Goal: Information Seeking & Learning: Learn about a topic

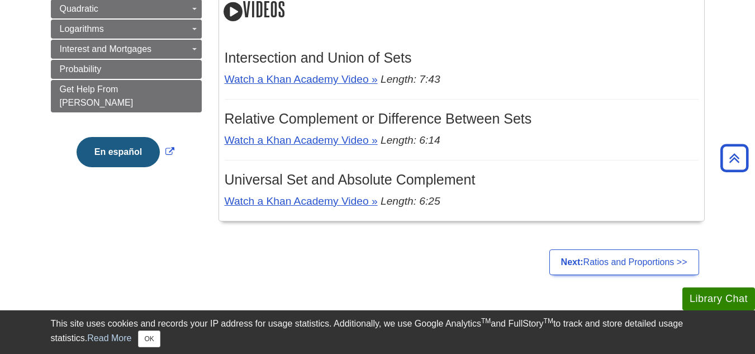
scroll to position [325, 0]
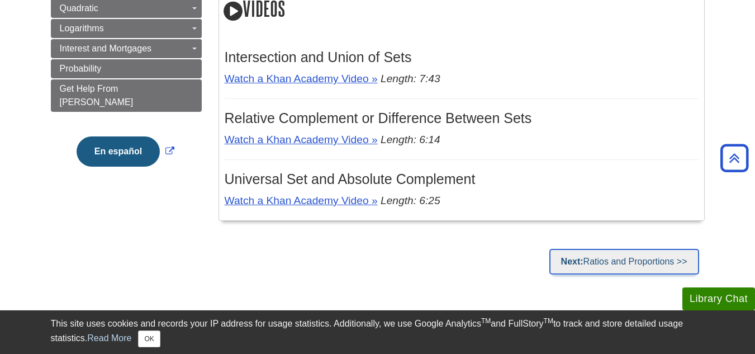
click at [633, 254] on link "Next: Ratios and Proportions >>" at bounding box center [624, 262] width 150 height 26
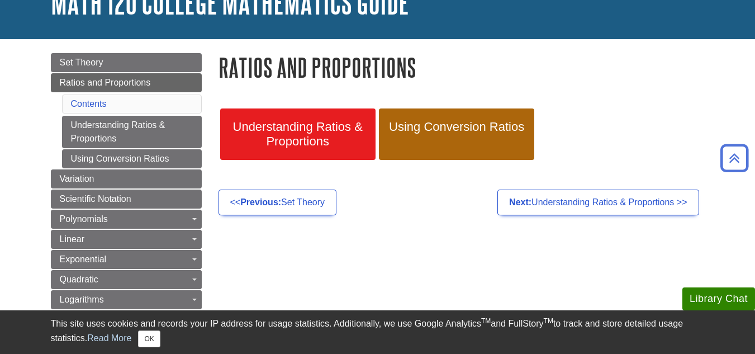
scroll to position [79, 0]
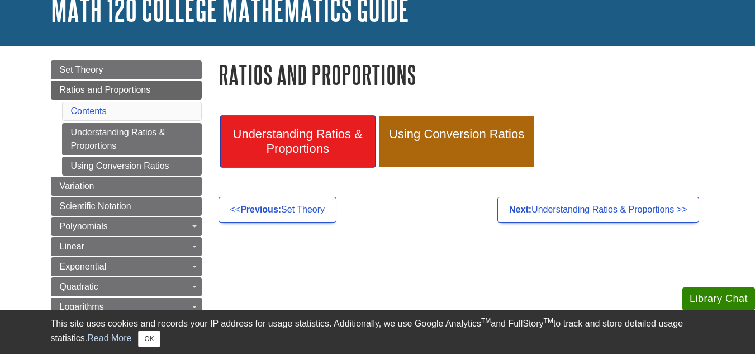
click at [338, 138] on span "Understanding Ratios & Proportions" at bounding box center [297, 141] width 139 height 29
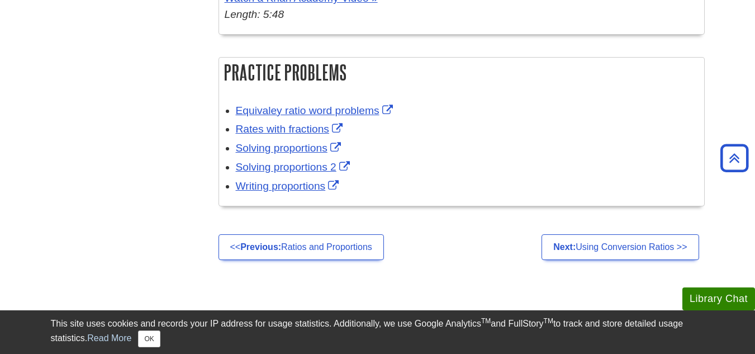
scroll to position [732, 0]
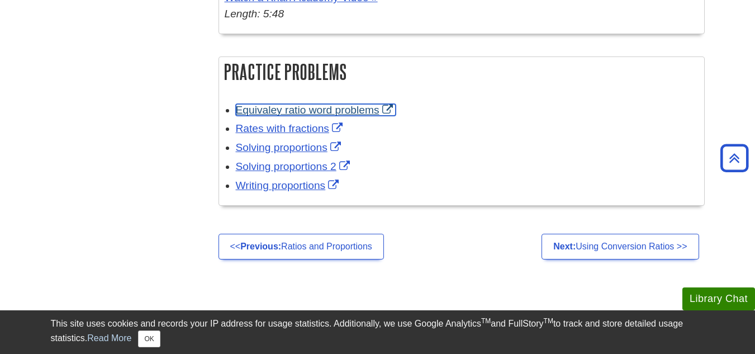
click at [300, 105] on link "Equivaley ratio word problems" at bounding box center [316, 110] width 160 height 12
